Goal: Task Accomplishment & Management: Manage account settings

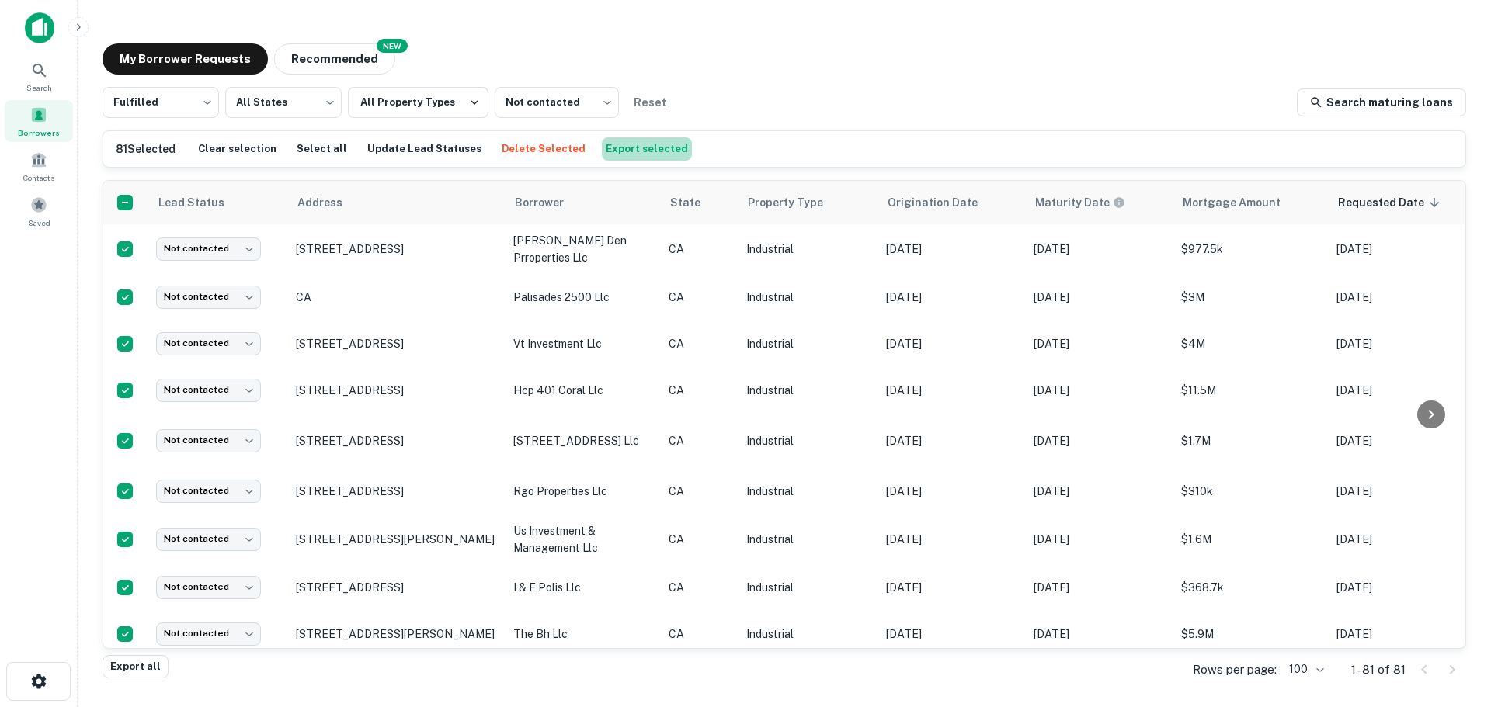
click at [631, 153] on button "Export selected" at bounding box center [647, 148] width 90 height 23
click at [405, 148] on button "Update Lead Statuses" at bounding box center [424, 148] width 122 height 23
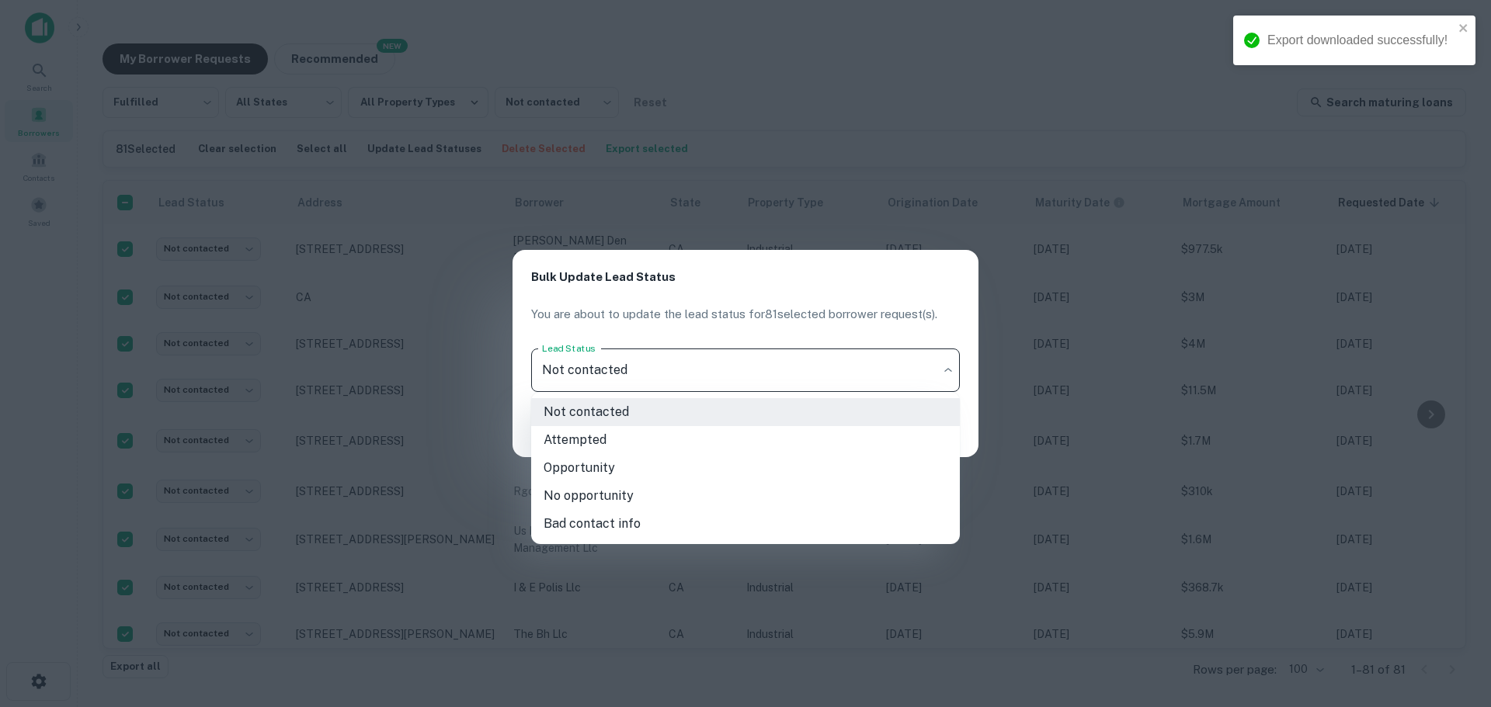
click at [759, 367] on body "Export downloaded successfully! Search Borrowers Contacts Saved My Borrower Req…" at bounding box center [745, 353] width 1491 height 707
click at [575, 436] on li "Attempted" at bounding box center [745, 440] width 429 height 28
type input "*********"
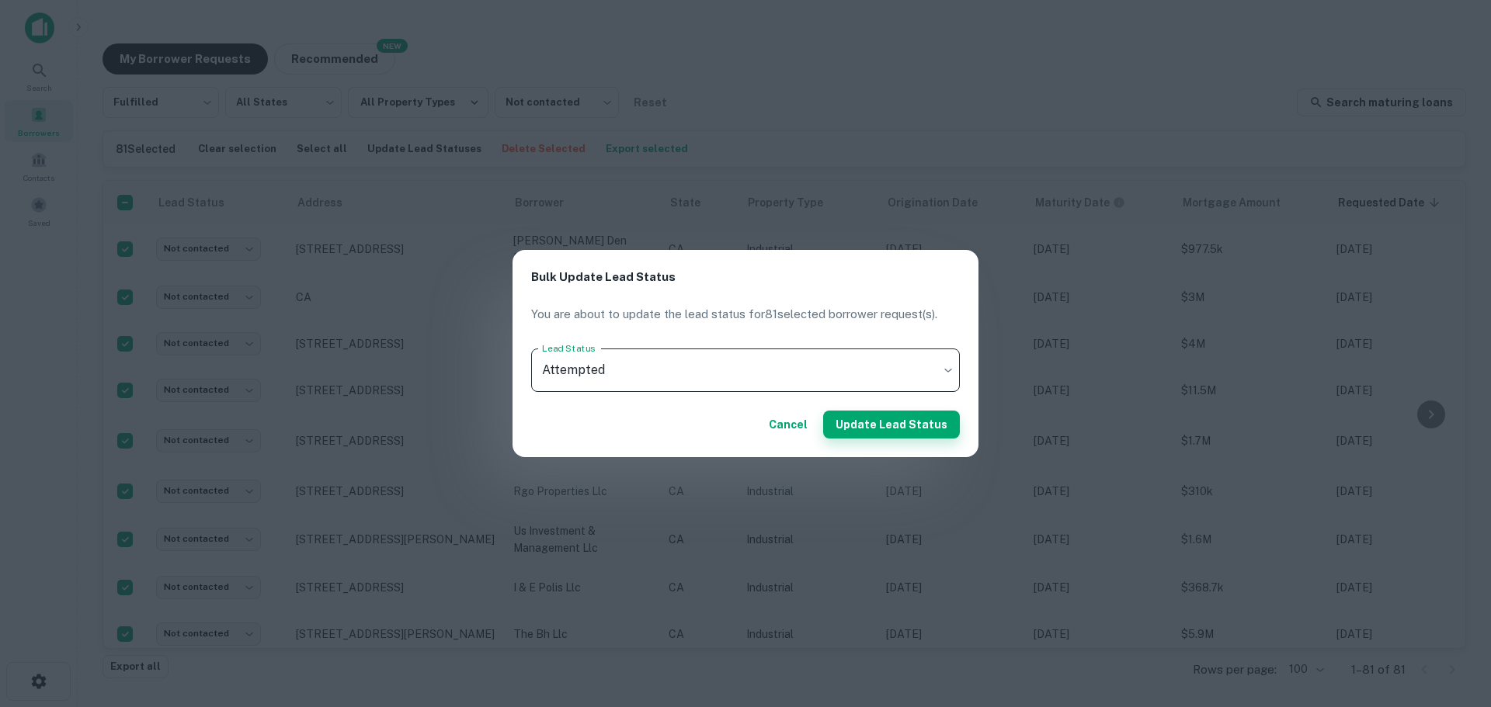
click at [883, 424] on button "Update Lead Status" at bounding box center [891, 425] width 137 height 28
